Goal: Task Accomplishment & Management: Manage account settings

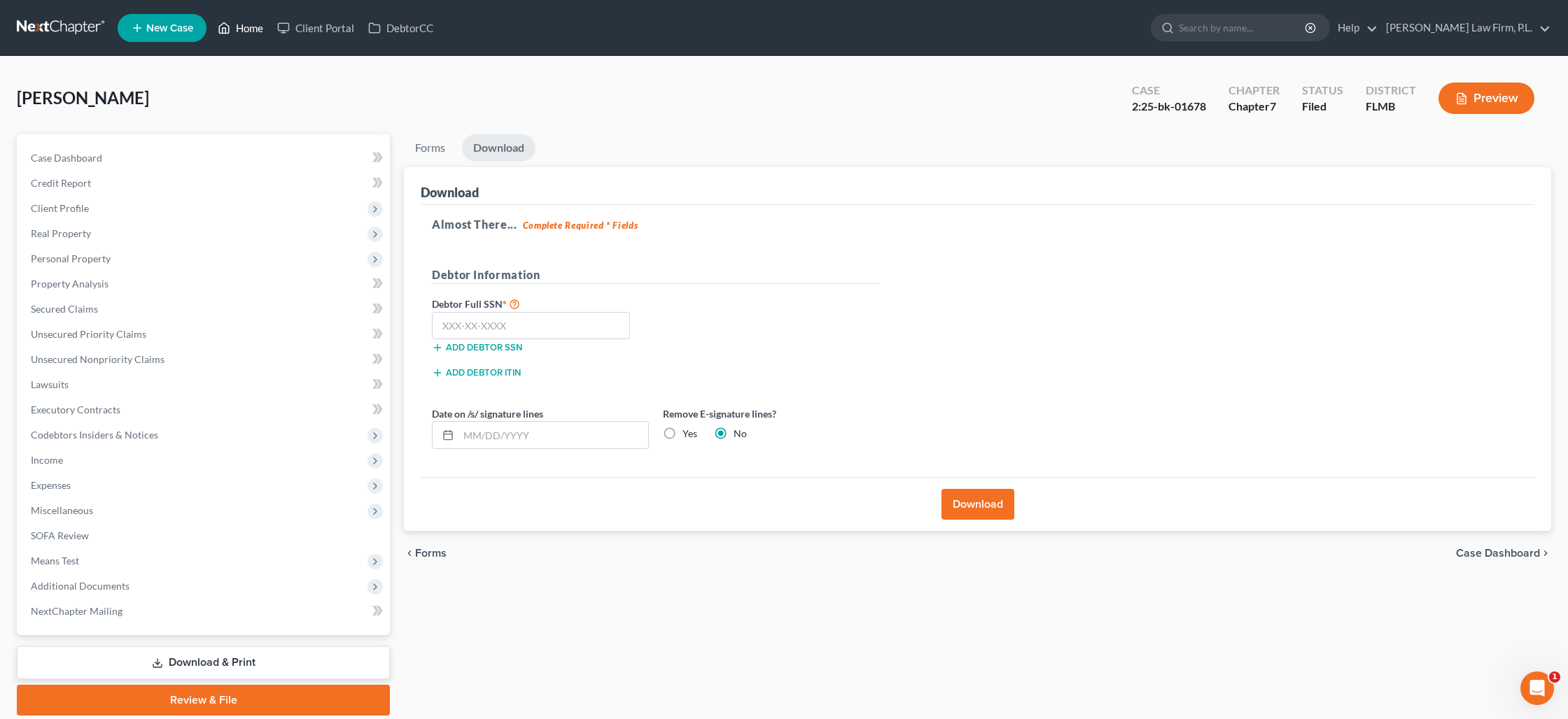
click at [248, 28] on link "Home" at bounding box center [241, 28] width 59 height 25
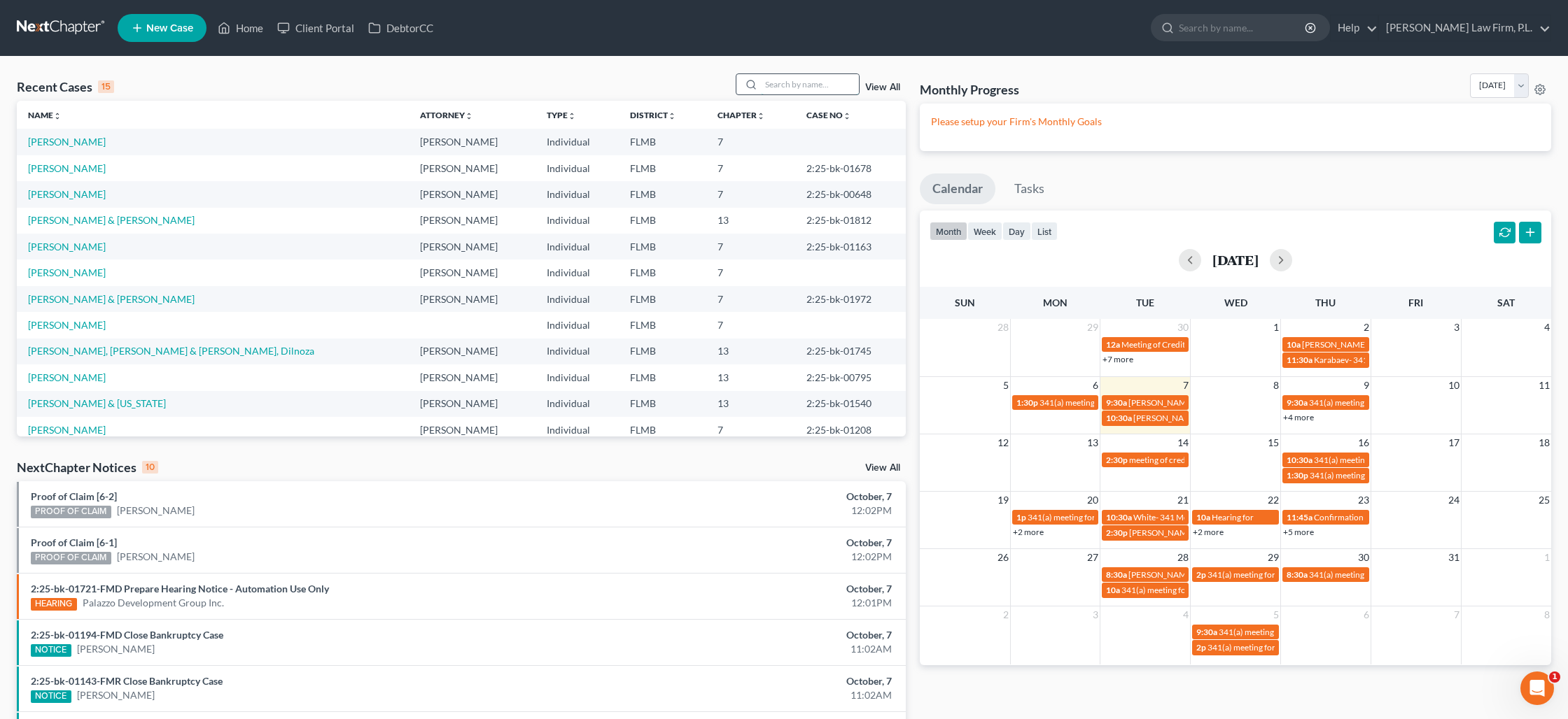
click at [793, 79] on input "search" at bounding box center [809, 84] width 98 height 20
type input "[PERSON_NAME]"
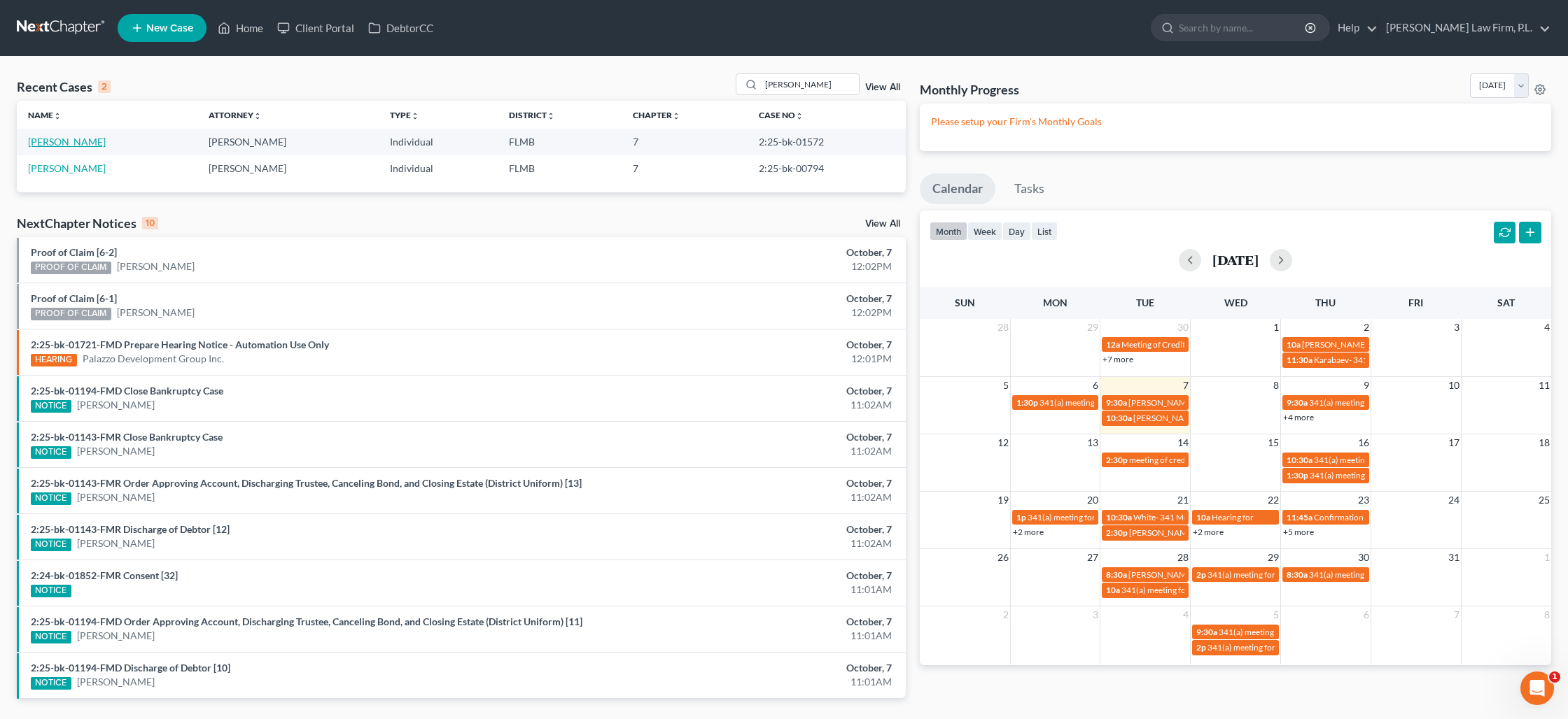
click at [62, 141] on link "[PERSON_NAME]" at bounding box center [67, 141] width 78 height 12
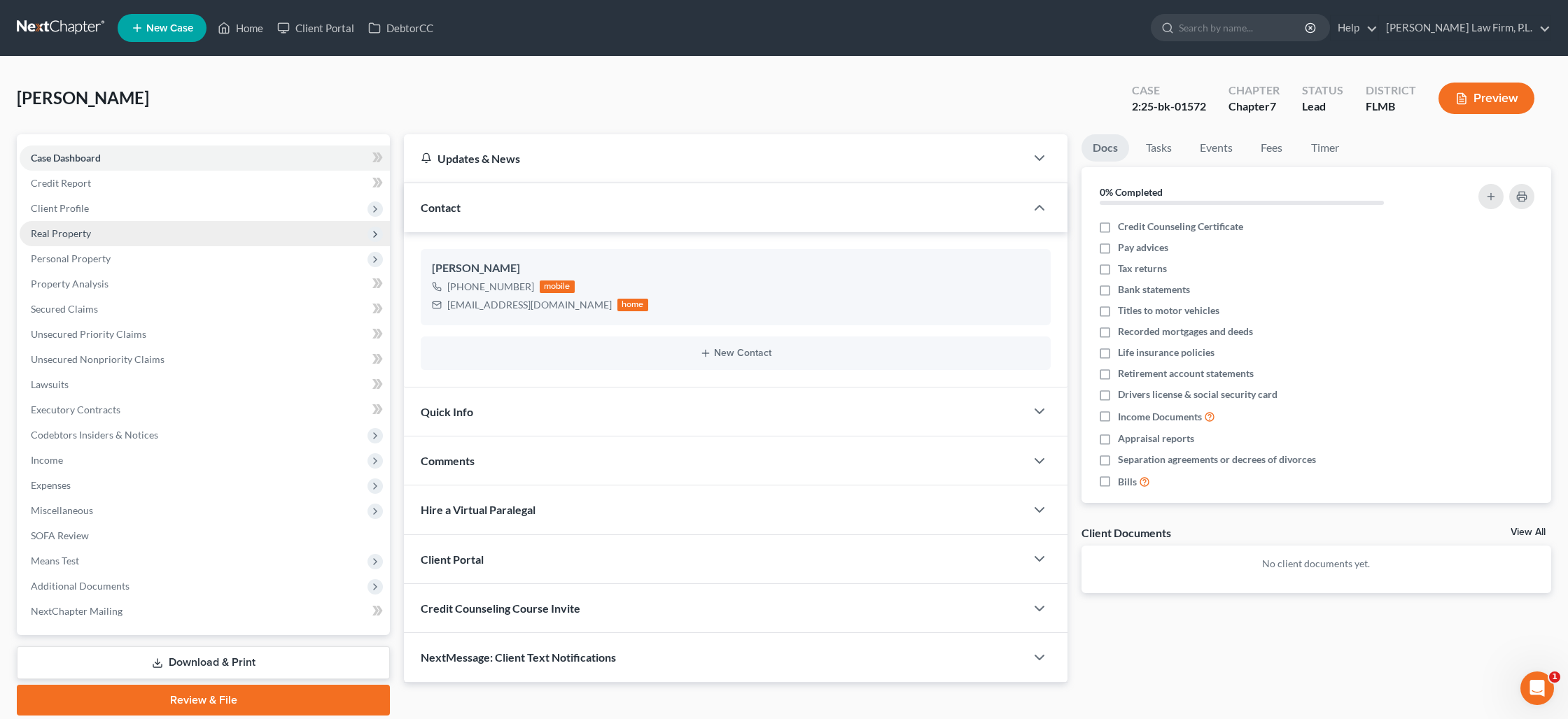
click at [75, 230] on span "Real Property" at bounding box center [60, 233] width 60 height 12
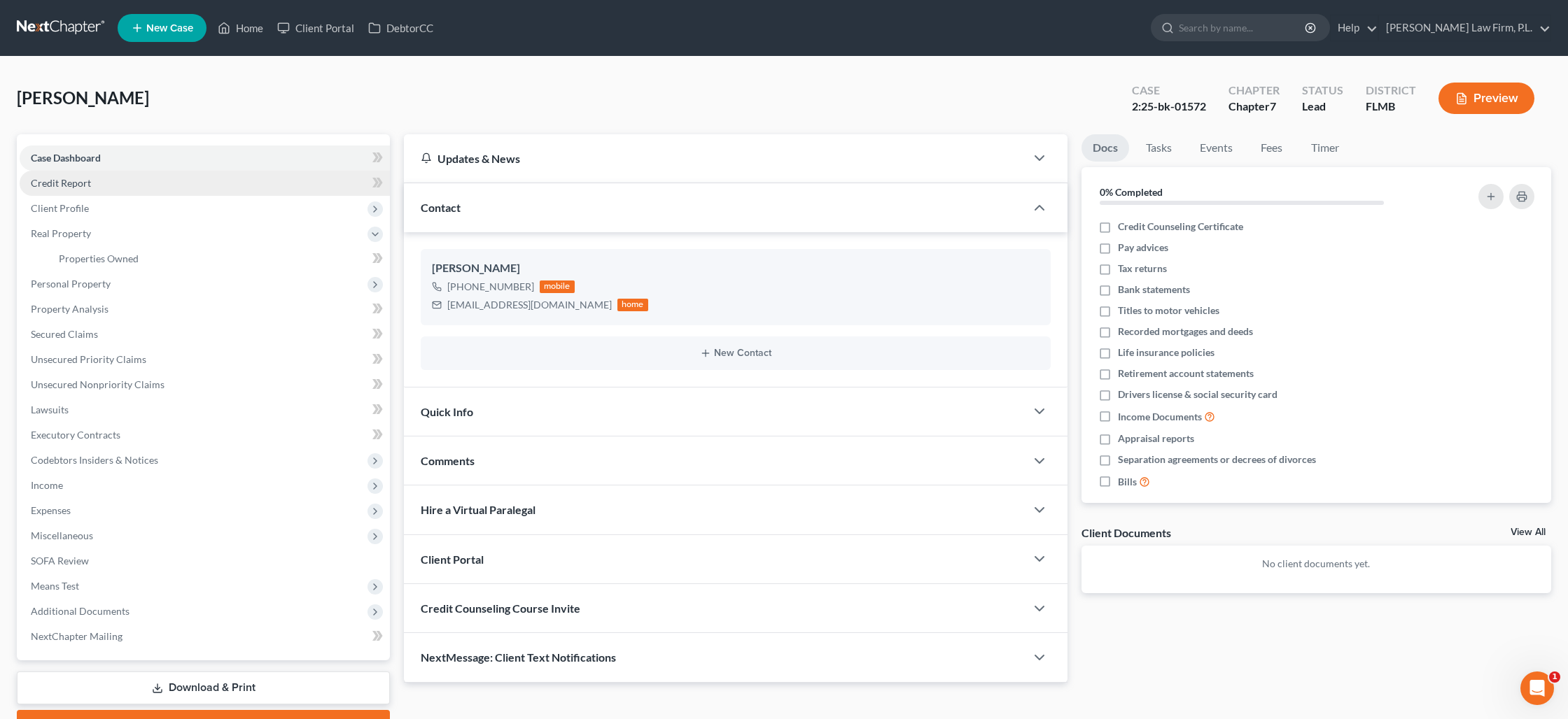
click at [61, 182] on span "Credit Report" at bounding box center [60, 183] width 60 height 12
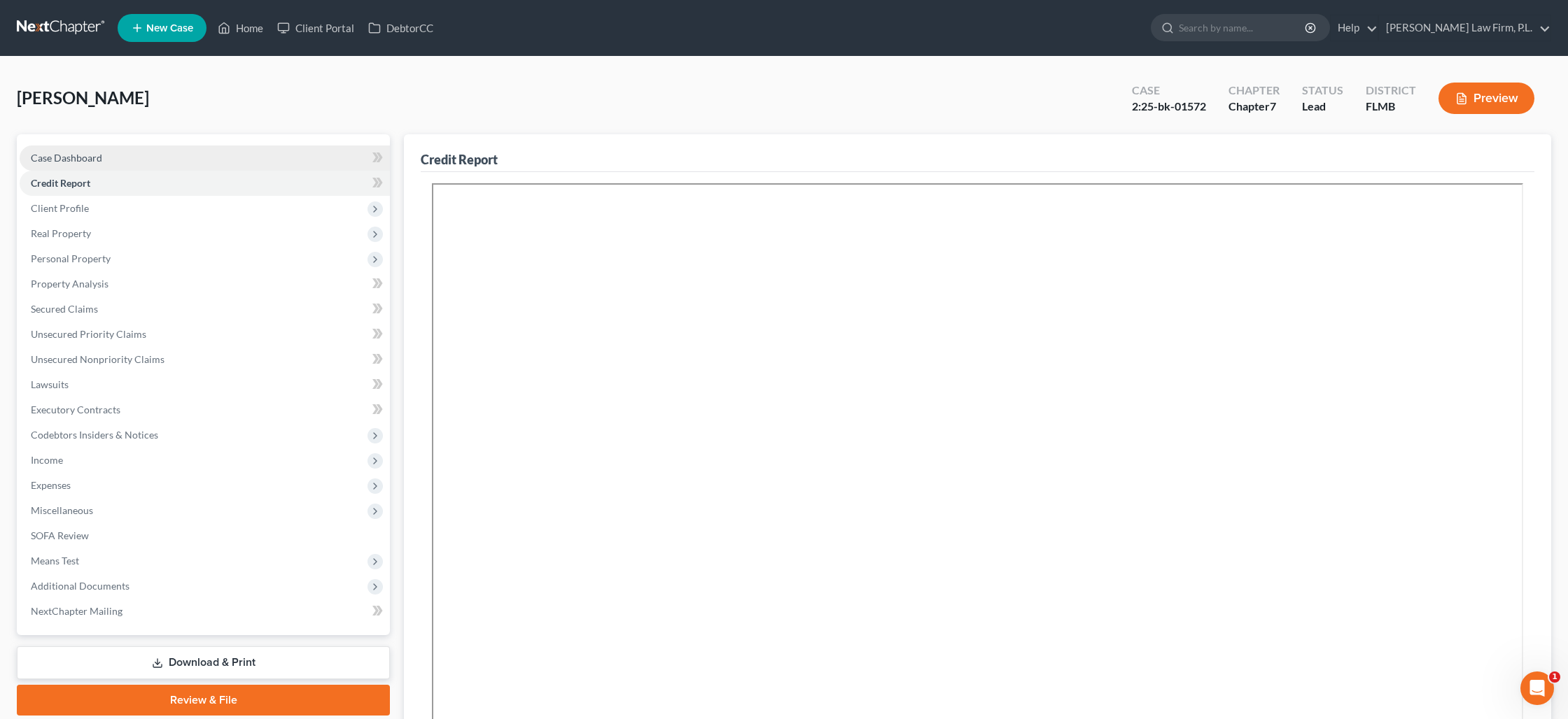
click at [136, 152] on link "Case Dashboard" at bounding box center [204, 158] width 370 height 25
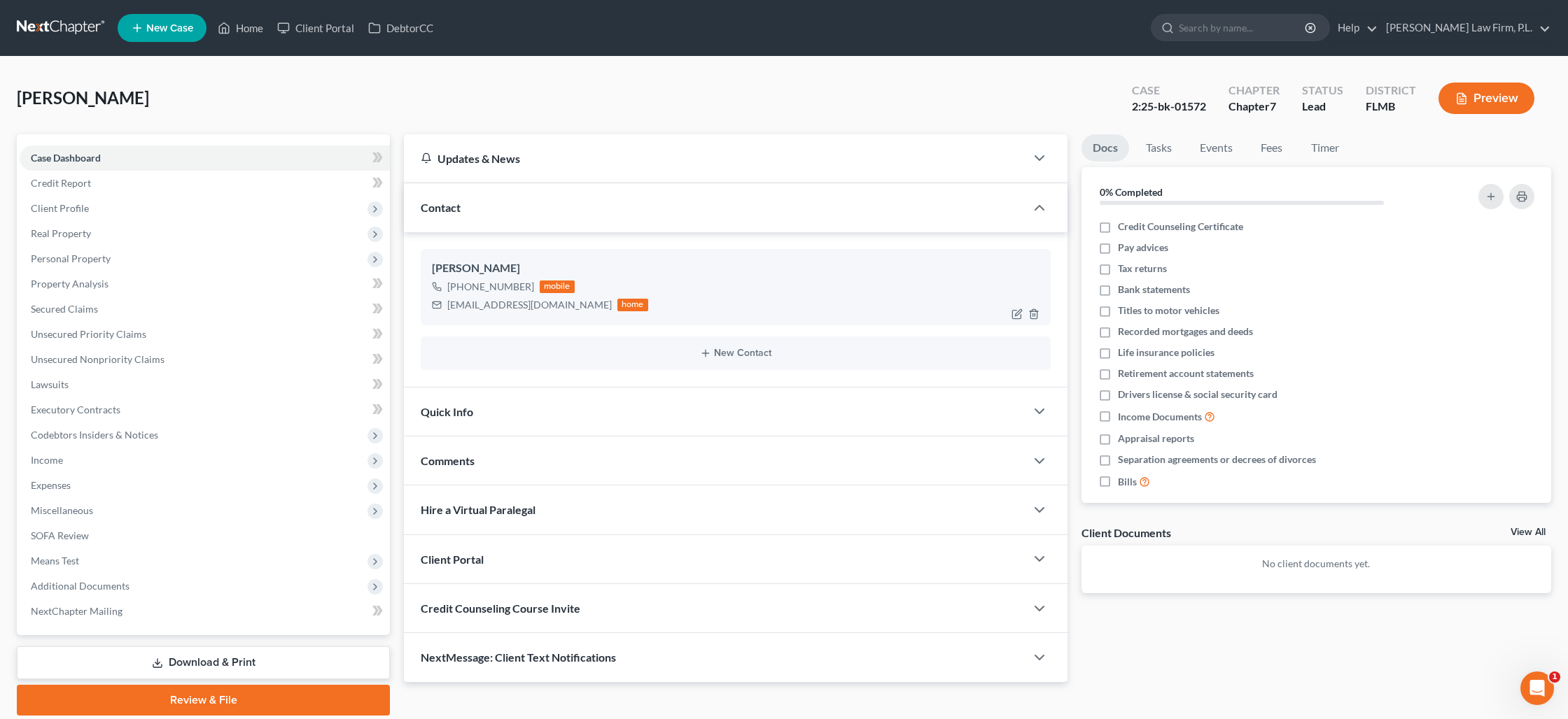
drag, startPoint x: 528, startPoint y: 285, endPoint x: 462, endPoint y: 287, distance: 66.0
click at [460, 287] on div "[PHONE_NUMBER]" at bounding box center [491, 286] width 87 height 14
copy div "[PHONE_NUMBER]"
click at [224, 29] on icon at bounding box center [223, 28] width 12 height 17
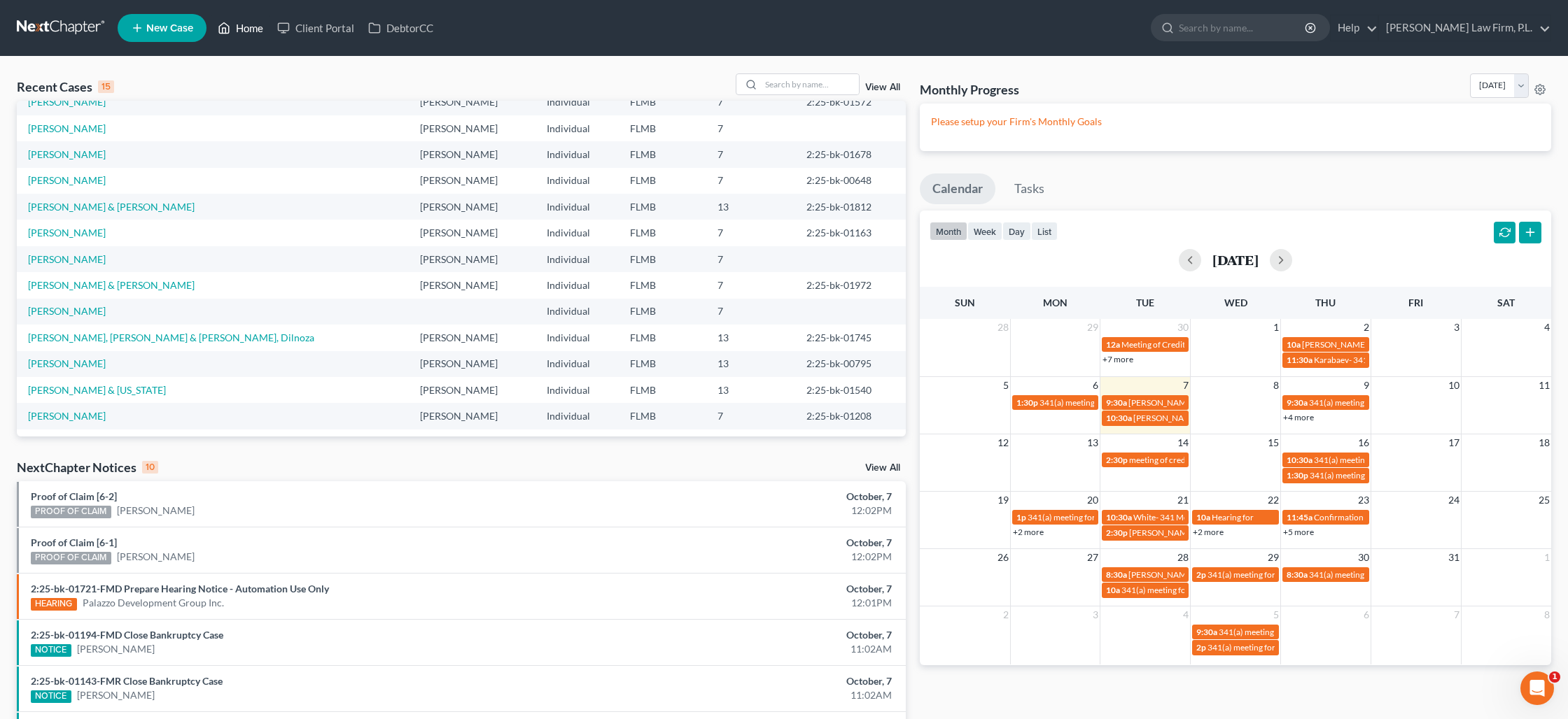
scroll to position [49, 0]
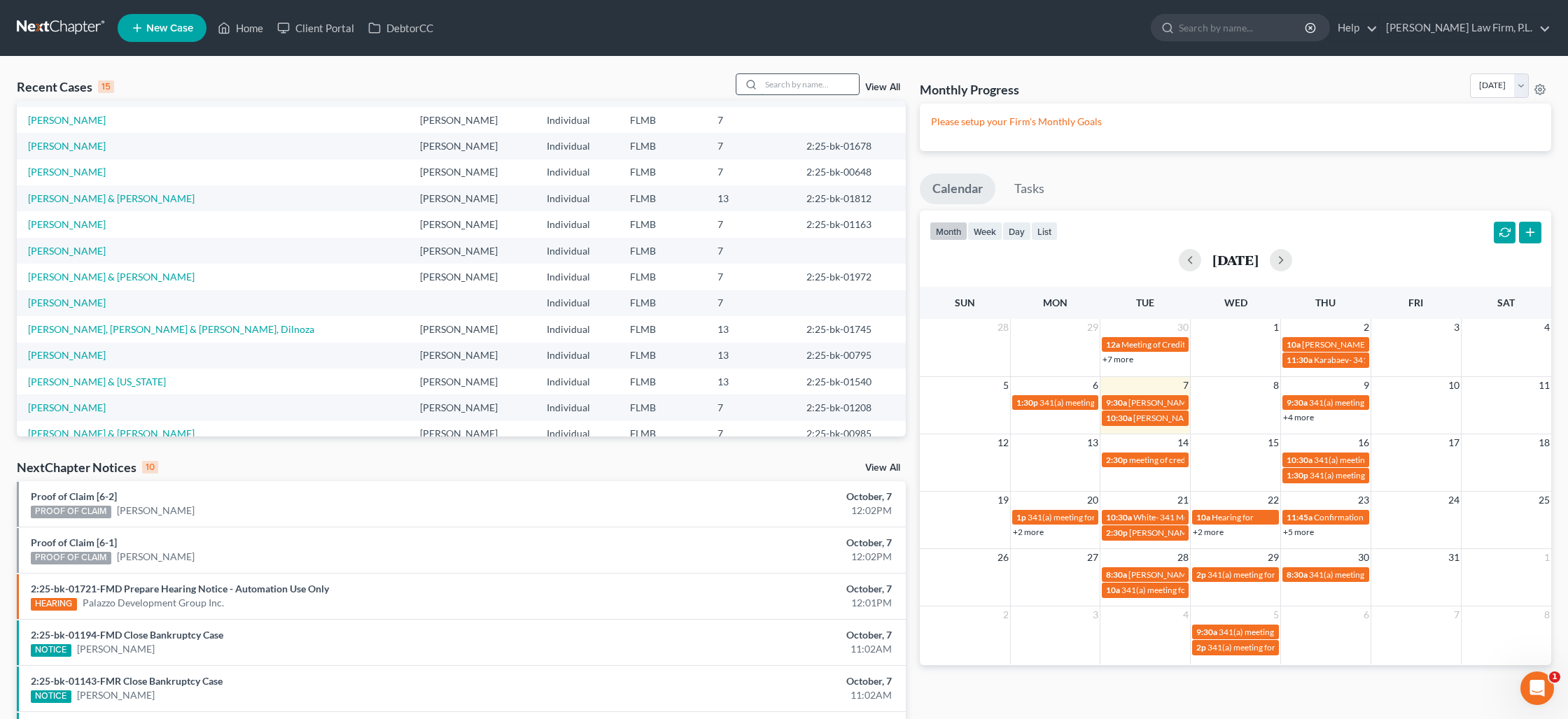
click at [818, 84] on input "search" at bounding box center [809, 84] width 98 height 20
type input "[PERSON_NAME]"
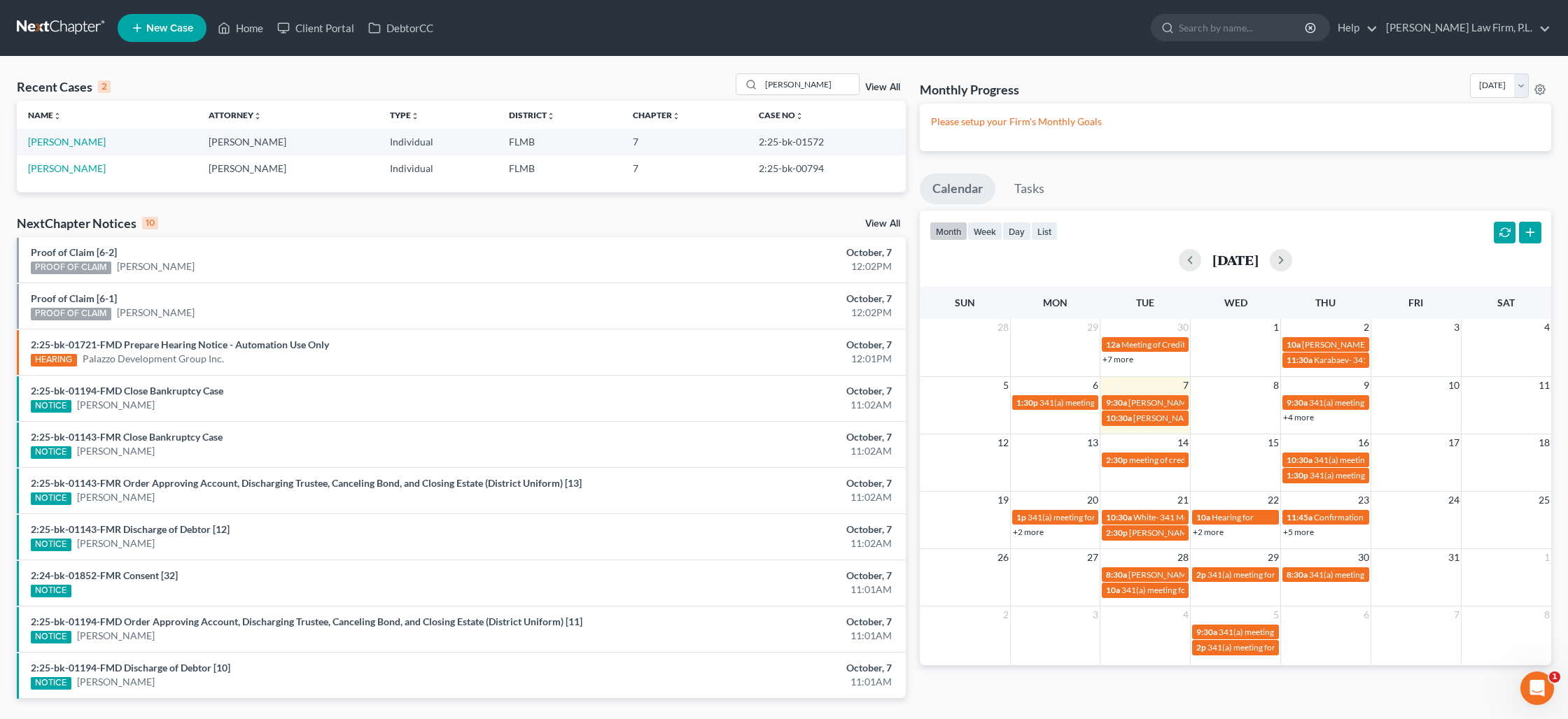
scroll to position [0, 0]
click at [72, 145] on link "[PERSON_NAME]" at bounding box center [67, 141] width 78 height 12
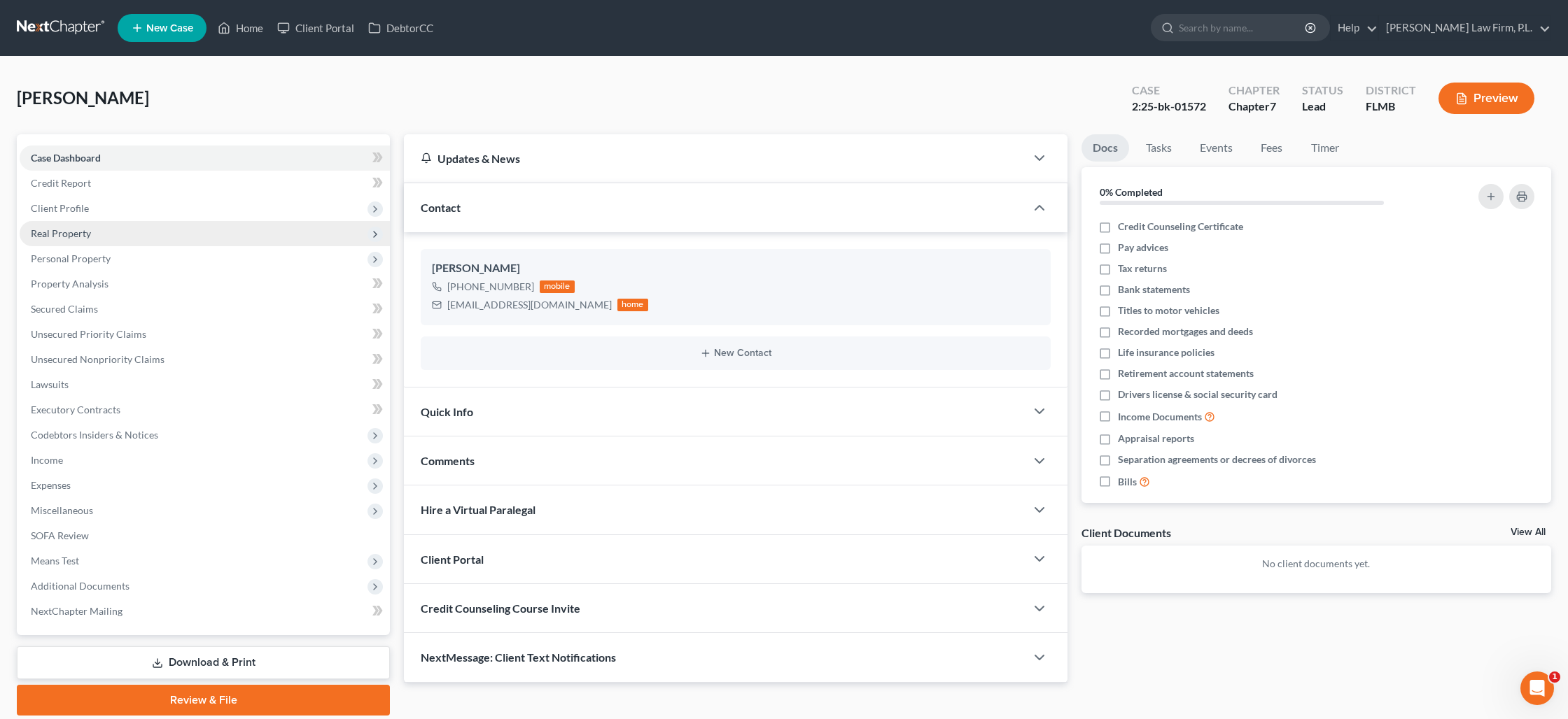
click at [55, 225] on span "Real Property" at bounding box center [204, 233] width 370 height 25
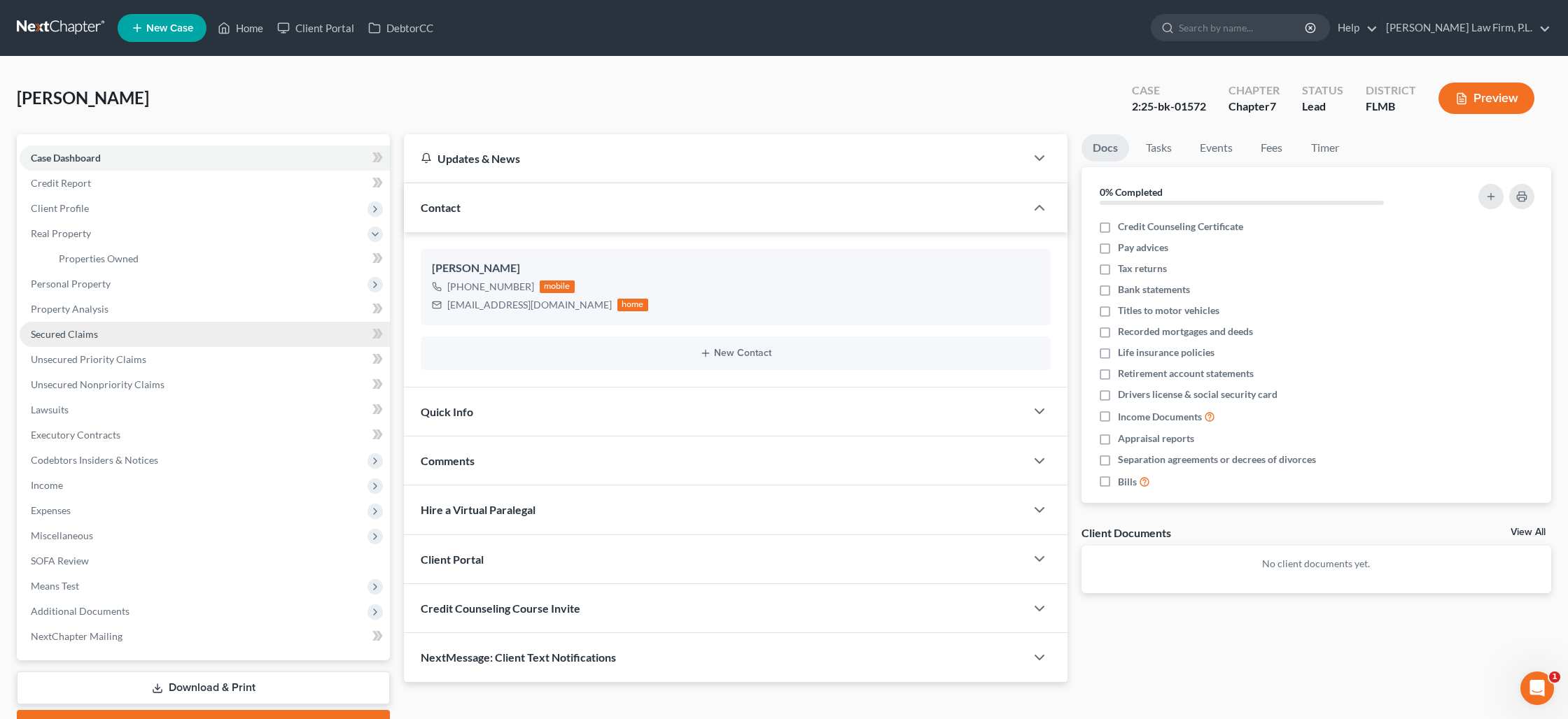
click at [81, 335] on span "Secured Claims" at bounding box center [64, 334] width 67 height 12
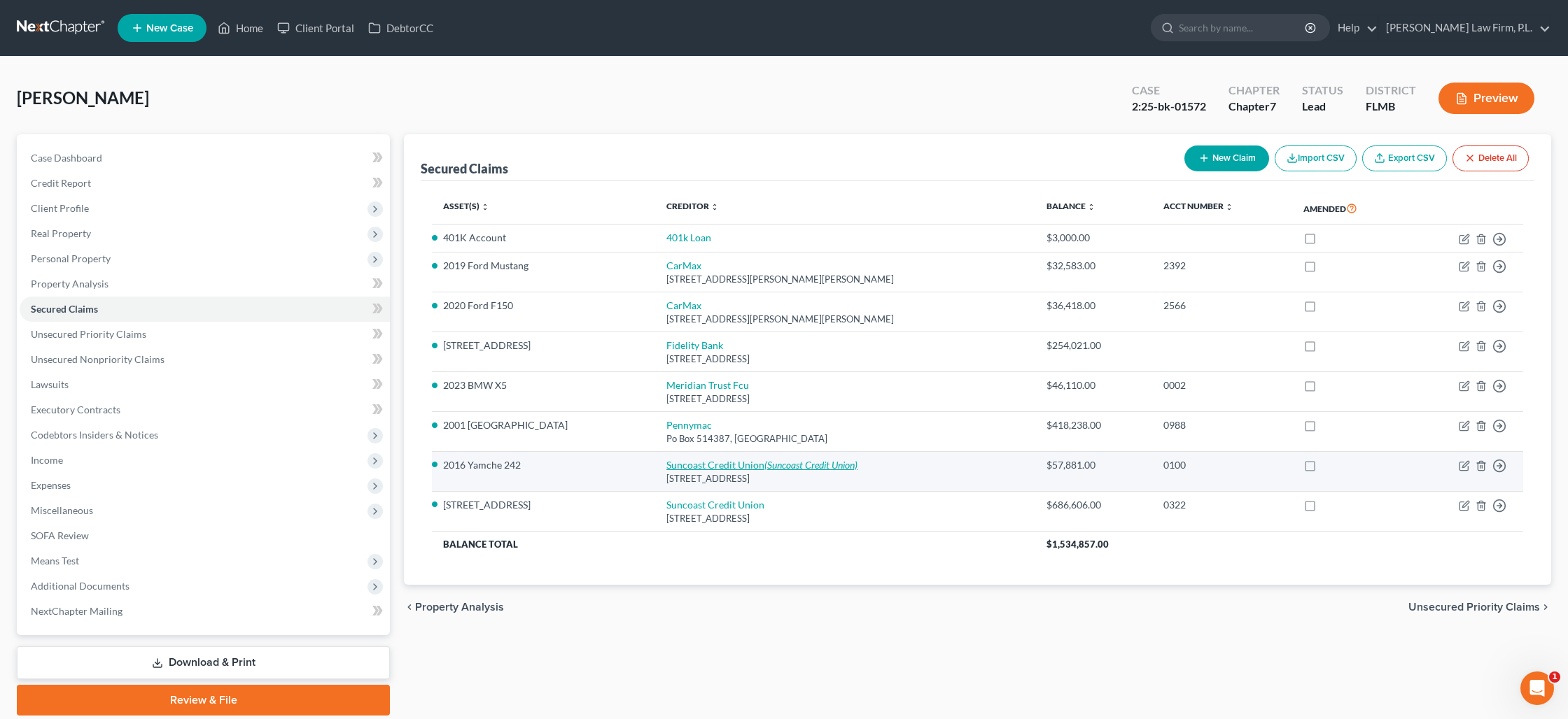
click at [666, 467] on link "Suncoast Credit Union (Suncoast Credit Union)" at bounding box center [762, 465] width 191 height 12
select select "9"
select select "0"
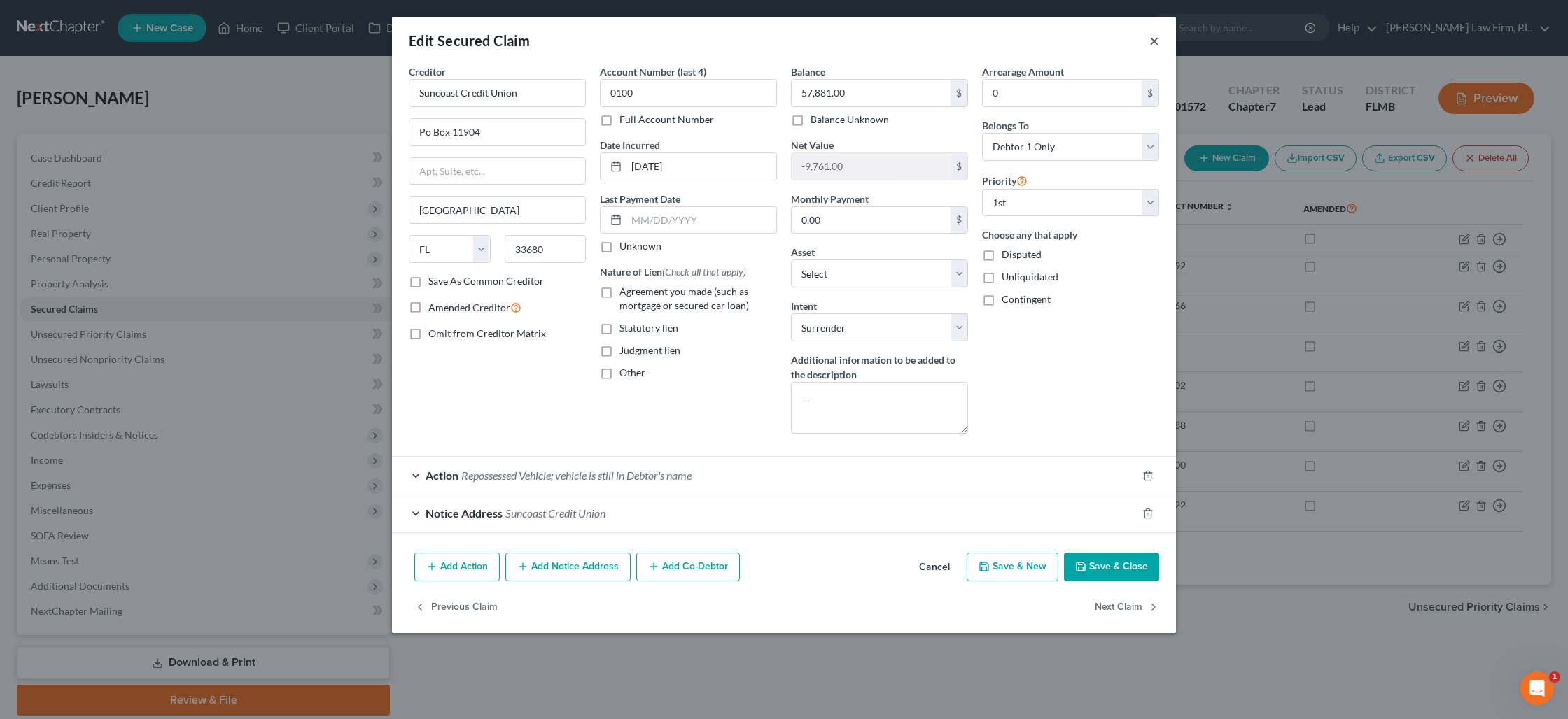
click at [1150, 46] on button "×" at bounding box center [1154, 40] width 10 height 17
